Goal: Task Accomplishment & Management: Use online tool/utility

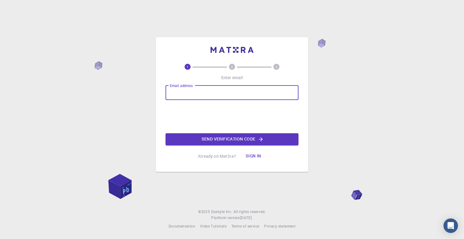
click at [212, 88] on input "Email address" at bounding box center [231, 92] width 133 height 14
type input "m"
click at [245, 157] on button "Sign in" at bounding box center [253, 156] width 25 height 12
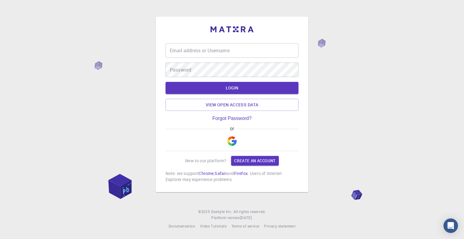
click at [227, 141] on img "button" at bounding box center [232, 141] width 10 height 10
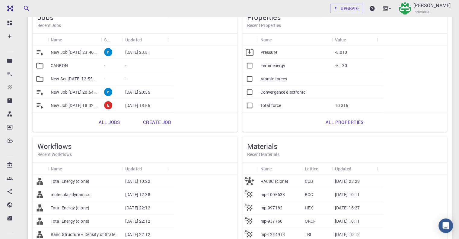
scroll to position [60, 0]
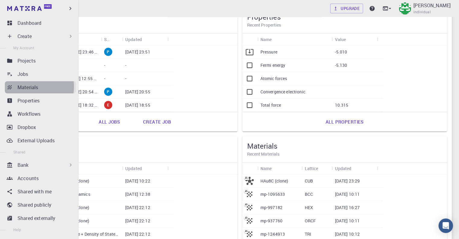
click at [23, 86] on p "Materials" at bounding box center [28, 87] width 21 height 7
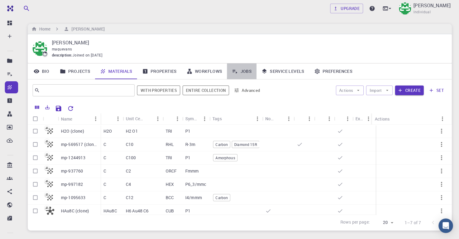
click at [236, 72] on icon at bounding box center [235, 72] width 5 height 4
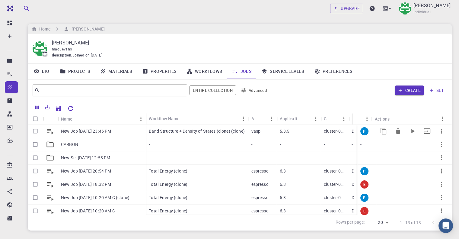
click at [199, 134] on p "Band Structure + Density of States (clone) (clone)" at bounding box center [197, 131] width 96 height 6
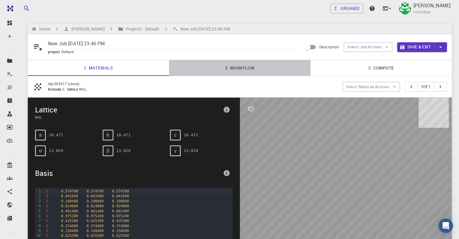
click at [233, 69] on link "2. Workflow" at bounding box center [239, 68] width 141 height 16
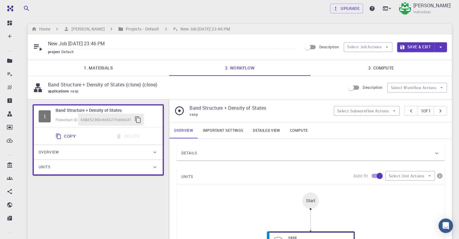
click at [371, 65] on link "3. Compute" at bounding box center [381, 68] width 141 height 16
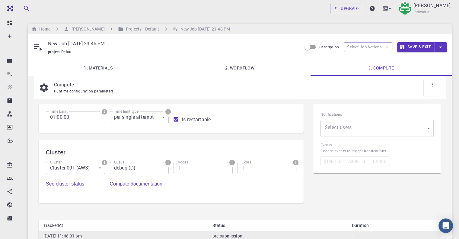
click at [13, 21] on link "Dashboard" at bounding box center [11, 23] width 13 height 12
click at [8, 79] on link "Jobs" at bounding box center [11, 74] width 13 height 12
click at [7, 63] on icon at bounding box center [10, 61] width 6 height 6
click at [420, 45] on button "Save & Exit" at bounding box center [415, 47] width 37 height 10
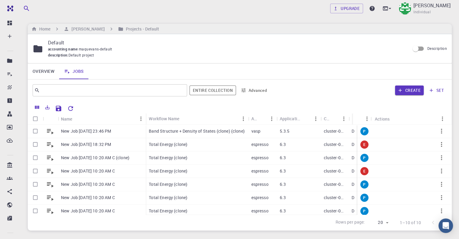
drag, startPoint x: 330, startPoint y: 86, endPoint x: 349, endPoint y: 97, distance: 21.8
click at [330, 86] on div "Create set" at bounding box center [359, 90] width 175 height 14
click at [438, 133] on icon "button" at bounding box center [441, 130] width 7 height 7
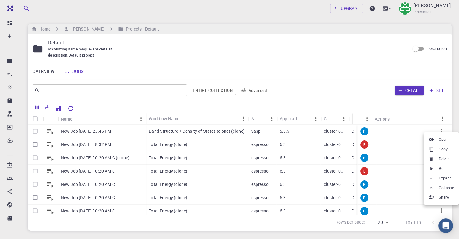
drag, startPoint x: 337, startPoint y: 98, endPoint x: 376, endPoint y: 106, distance: 39.3
click at [338, 98] on div at bounding box center [229, 119] width 459 height 239
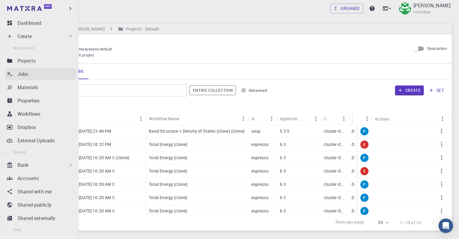
click at [40, 77] on div "Jobs" at bounding box center [47, 73] width 59 height 7
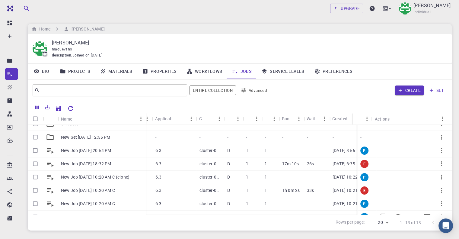
scroll to position [0, 124]
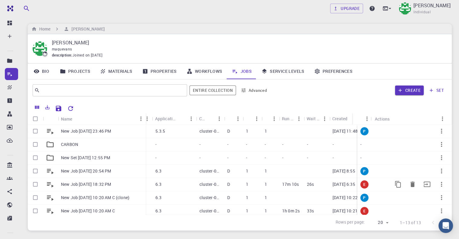
click at [298, 187] on p "17m 10s" at bounding box center [290, 184] width 17 height 6
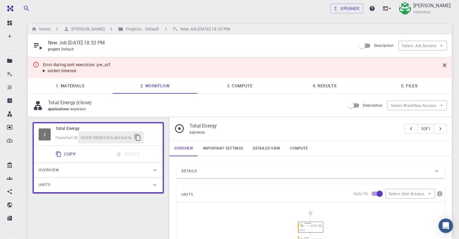
click at [335, 84] on link "4. Results" at bounding box center [324, 86] width 85 height 16
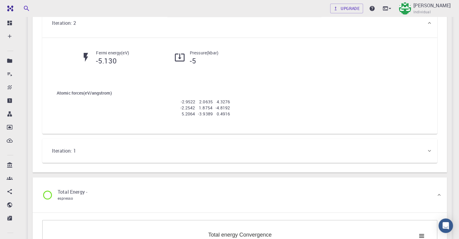
scroll to position [281, 0]
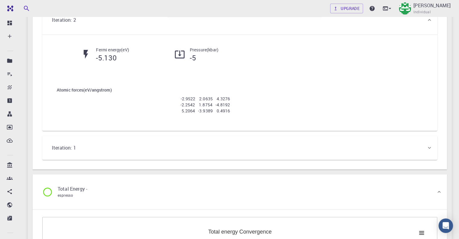
drag, startPoint x: 56, startPoint y: 89, endPoint x: 177, endPoint y: 106, distance: 122.2
click at [177, 106] on div "Atomic forces ( eV/angstrom ) -2.9522 2.0635 4.3276 -2.2542 1.8754 -4.8192 5.20…" at bounding box center [240, 101] width 386 height 49
click at [179, 117] on div "Atomic forces ( eV/angstrom ) -2.9522 2.0635 4.3276 -2.2542 1.8754 -4.8192 5.20…" at bounding box center [240, 101] width 386 height 49
drag, startPoint x: 171, startPoint y: 111, endPoint x: 43, endPoint y: 84, distance: 130.7
click at [43, 84] on div "Fermi energy ( eV ) -5.130 Pressure ( kbar ) -5 Atomic forces ( eV/angstrom ) -…" at bounding box center [239, 83] width 395 height 96
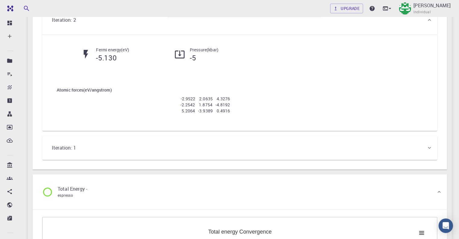
click at [144, 136] on div "Iteration: 1" at bounding box center [239, 148] width 395 height 24
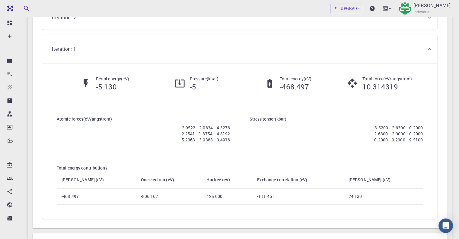
click at [125, 111] on div "Atomic forces ( eV/angstrom ) -2.9522 2.0634 4.3276 -2.2541 1.8754 -4.8192 5.20…" at bounding box center [143, 130] width 193 height 49
drag, startPoint x: 166, startPoint y: 139, endPoint x: 105, endPoint y: 125, distance: 63.0
click at [105, 125] on div "Atomic forces ( eV/angstrom ) -2.9522 2.0634 4.3276 -2.2541 1.8754 -4.8192 5.20…" at bounding box center [143, 130] width 193 height 49
click at [111, 135] on li "-2.2541 1.8754 -4.8192" at bounding box center [144, 134] width 174 height 6
drag, startPoint x: 114, startPoint y: 124, endPoint x: 162, endPoint y: 139, distance: 50.9
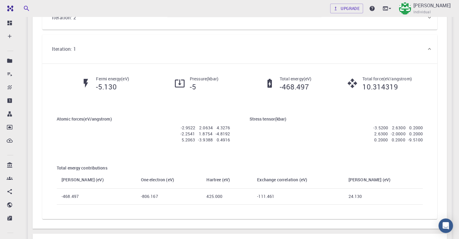
click at [162, 139] on ul "-2.9522 2.0634 4.3276 -2.2541 1.8754 -4.8192 5.2063 -3.9388 0.4916" at bounding box center [144, 133] width 174 height 23
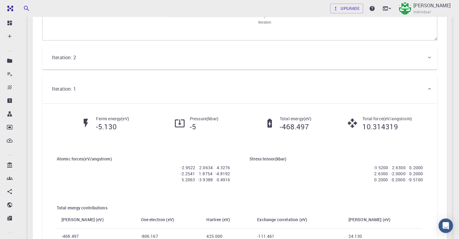
scroll to position [251, 0]
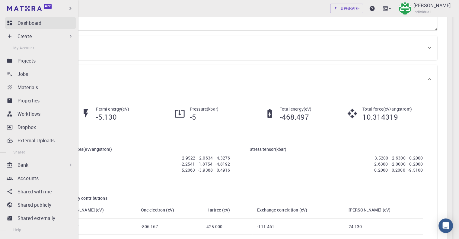
click at [8, 22] on icon at bounding box center [10, 23] width 5 height 5
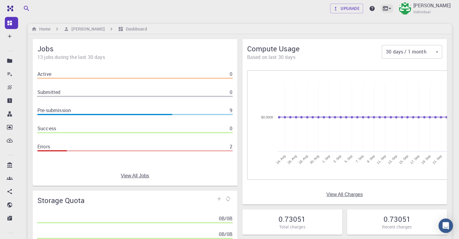
click at [381, 12] on div at bounding box center [387, 8] width 12 height 8
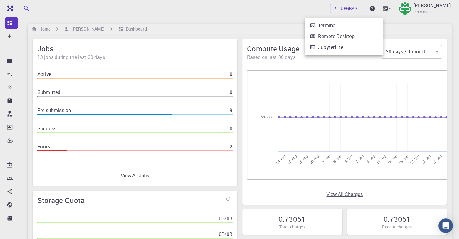
click at [337, 46] on div "JupyterLite" at bounding box center [330, 46] width 25 height 7
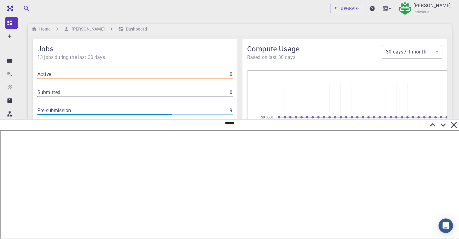
click at [457, 127] on icon at bounding box center [454, 125] width 6 height 6
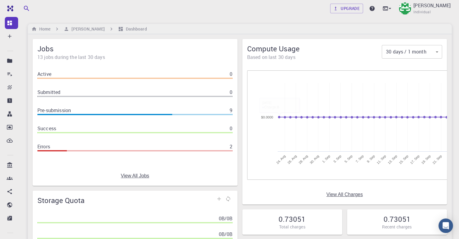
click at [274, 33] on div "Home [PERSON_NAME] Dashboard" at bounding box center [240, 29] width 424 height 10
click at [289, 19] on div "Upgrade [PERSON_NAME] Individual Home [PERSON_NAME] Dashboard Jobs 13 jobs duri…" at bounding box center [240, 159] width 439 height 319
click at [165, 24] on div "Home [PERSON_NAME] Dashboard" at bounding box center [240, 29] width 424 height 10
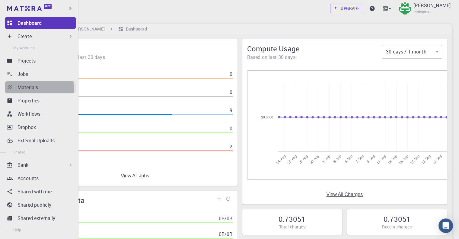
click at [25, 89] on p "Materials" at bounding box center [28, 87] width 21 height 7
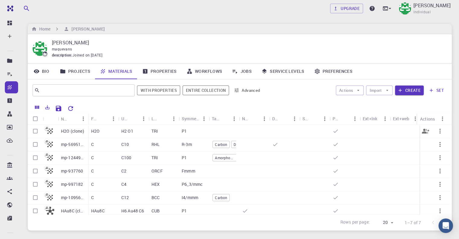
click at [109, 132] on div "H2O" at bounding box center [103, 131] width 30 height 13
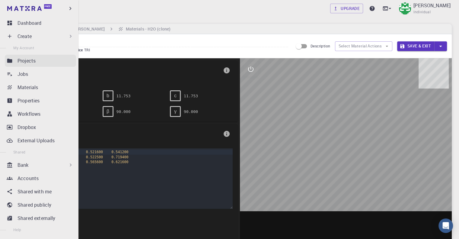
click at [11, 56] on link "Projects" at bounding box center [40, 61] width 71 height 12
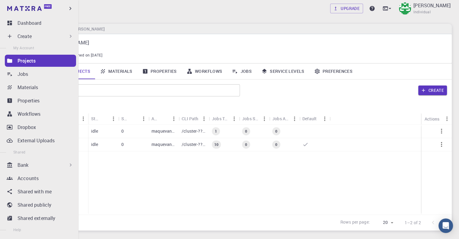
click at [23, 59] on p "Projects" at bounding box center [27, 60] width 18 height 7
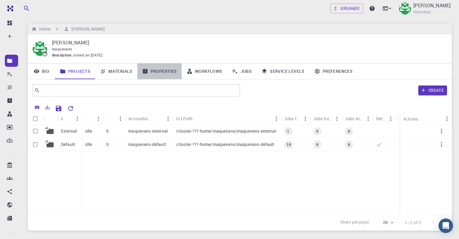
click at [165, 75] on link "Properties" at bounding box center [159, 71] width 44 height 16
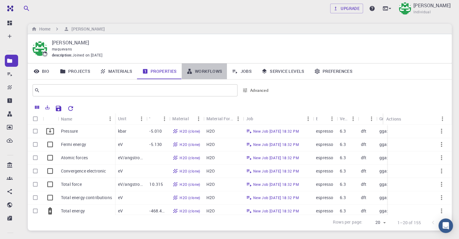
click at [200, 70] on link "Workflows" at bounding box center [205, 71] width 46 height 16
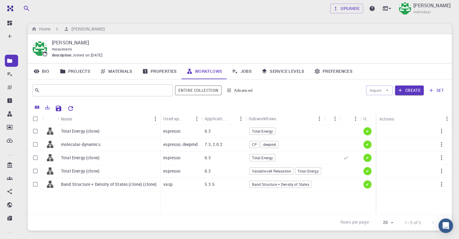
click at [246, 69] on link "Jobs" at bounding box center [242, 71] width 30 height 16
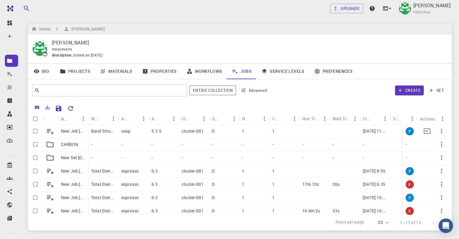
click at [438, 132] on icon "button" at bounding box center [441, 130] width 7 height 7
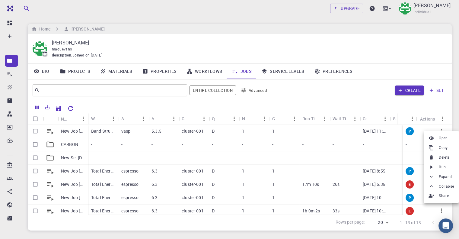
click at [108, 129] on div at bounding box center [229, 119] width 459 height 239
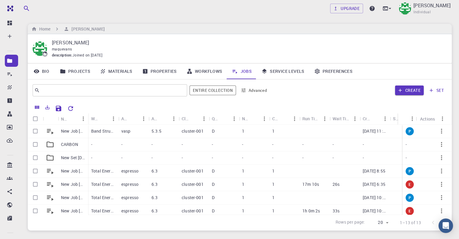
click at [130, 131] on p "vasp" at bounding box center [125, 131] width 9 height 6
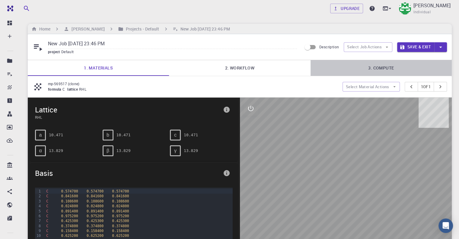
click at [393, 70] on link "3. Compute" at bounding box center [381, 68] width 141 height 16
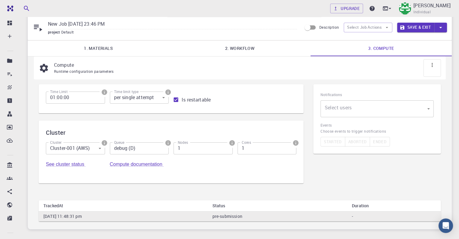
scroll to position [30, 0]
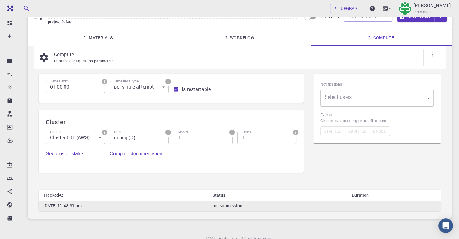
click at [164, 151] on link "Compute documentation" at bounding box center [137, 153] width 54 height 5
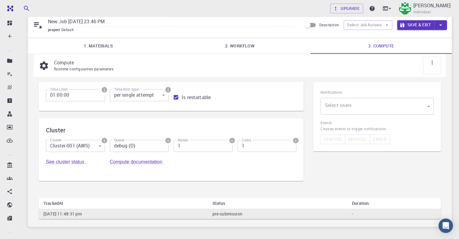
scroll to position [42, 0]
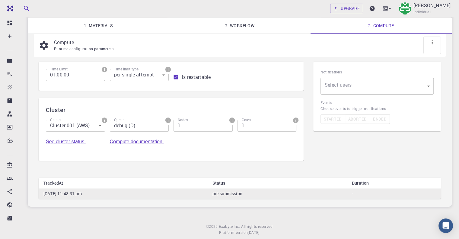
click at [356, 83] on body "Free Dashboard Create New Job New Material Create Material Upload File Import f…" at bounding box center [229, 106] width 459 height 296
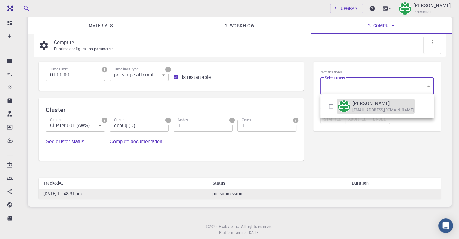
click at [355, 103] on p "[PERSON_NAME]" at bounding box center [371, 103] width 37 height 7
type input "[object Object]"
checkbox input "true"
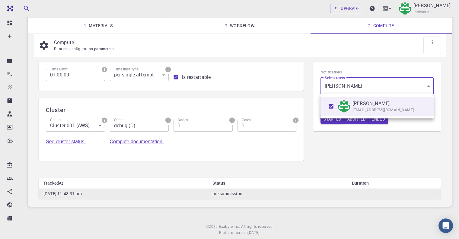
click at [308, 116] on div at bounding box center [229, 119] width 459 height 239
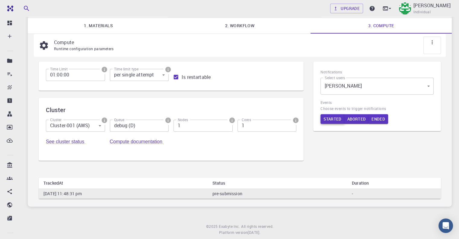
click at [328, 117] on button "Started" at bounding box center [333, 119] width 24 height 10
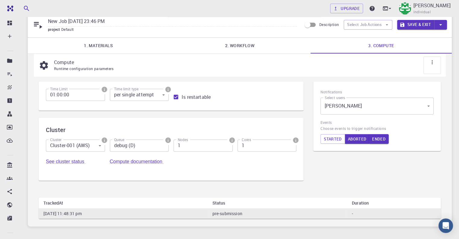
scroll to position [0, 0]
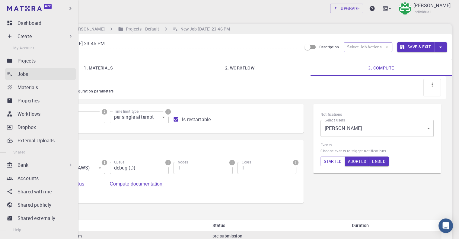
click at [34, 69] on link "Jobs" at bounding box center [40, 74] width 71 height 12
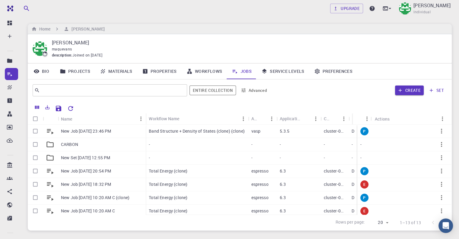
click at [334, 107] on div at bounding box center [262, 107] width 371 height 11
click at [309, 98] on div "​ Entire collection Advanced Create set" at bounding box center [240, 90] width 424 height 22
click at [447, 151] on div at bounding box center [414, 144] width 75 height 13
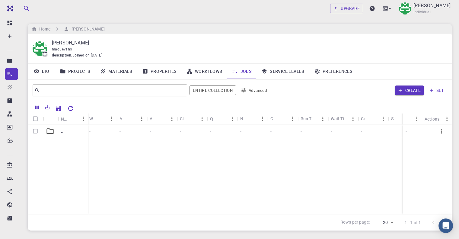
scroll to position [0, 2]
click at [129, 70] on link "Materials" at bounding box center [116, 71] width 42 height 16
